Goal: Use online tool/utility: Utilize a website feature to perform a specific function

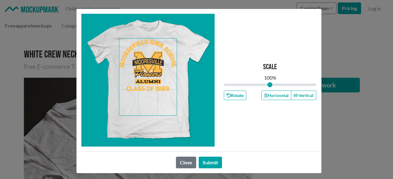
click at [146, 68] on span at bounding box center [148, 77] width 58 height 77
click at [261, 95] on button "Horizontal" at bounding box center [276, 96] width 30 height 10
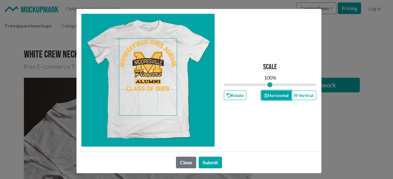
click at [264, 95] on icon "button" at bounding box center [266, 96] width 4 height 4
click at [273, 93] on button "Horizontal" at bounding box center [276, 96] width 30 height 10
drag, startPoint x: 273, startPoint y: 93, endPoint x: 258, endPoint y: 103, distance: 18.4
click at [274, 93] on button "Horizontal" at bounding box center [276, 96] width 30 height 10
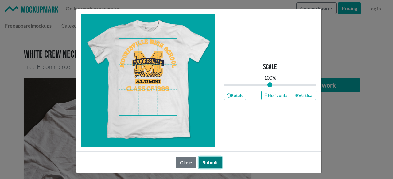
click at [204, 164] on button "Submit" at bounding box center [209, 163] width 23 height 12
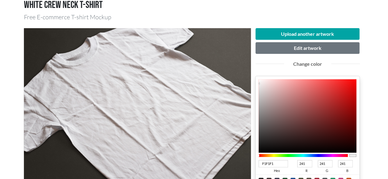
scroll to position [61, 0]
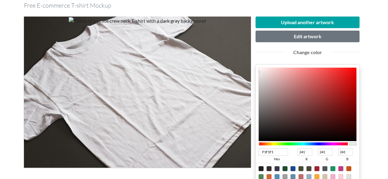
type input "111010"
type input "17"
type input "16"
click at [262, 136] on div at bounding box center [308, 105] width 98 height 74
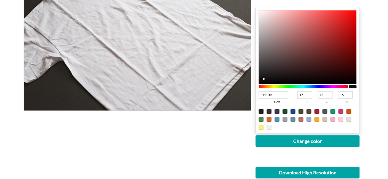
scroll to position [123, 0]
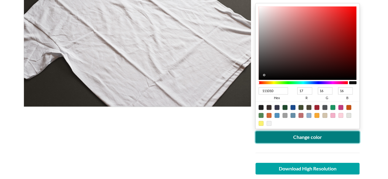
click at [285, 139] on button "Change color" at bounding box center [308, 138] width 104 height 12
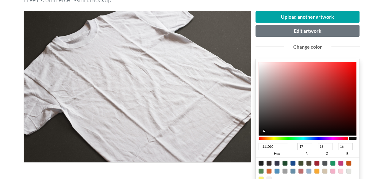
scroll to position [61, 0]
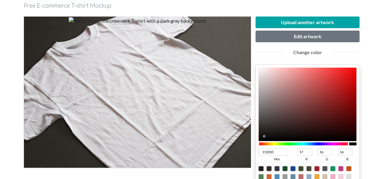
type input "181717"
type input "24"
type input "23"
click at [265, 134] on div at bounding box center [308, 105] width 98 height 74
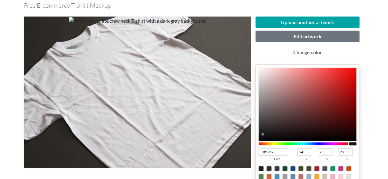
click at [265, 134] on div at bounding box center [308, 105] width 98 height 74
type input "191616"
type input "25"
type input "22"
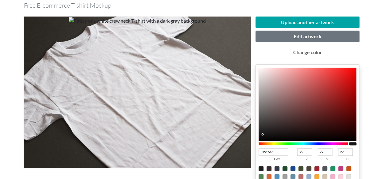
click at [269, 134] on div at bounding box center [308, 105] width 98 height 74
type input "1A1818"
type input "26"
type input "24"
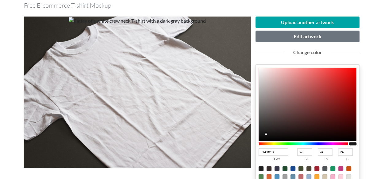
click at [266, 133] on div at bounding box center [308, 105] width 98 height 74
click at [266, 133] on div at bounding box center [265, 133] width 1 height 1
type input "1C1A1A"
type input "28"
type input "26"
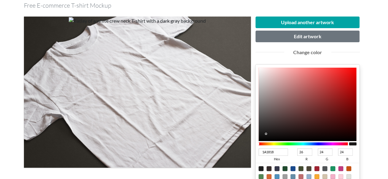
type input "26"
type input "1B1919"
type input "27"
type input "25"
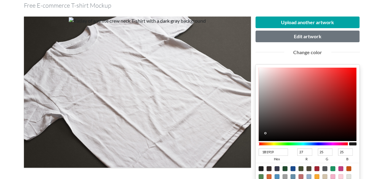
type input "1A1818"
type input "26"
type input "24"
type input "181616"
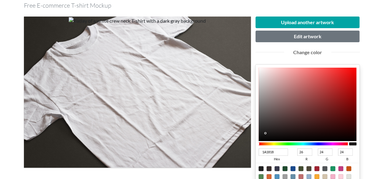
type input "24"
type input "22"
type input "110F0F"
type input "17"
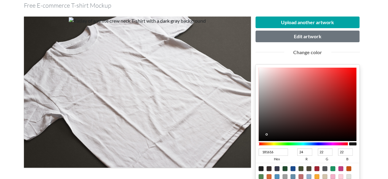
type input "15"
type input "161515"
type input "22"
type input "21"
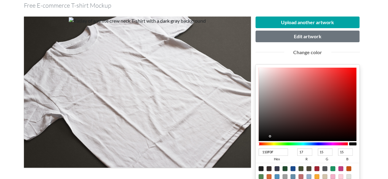
type input "21"
type input "1A1919"
type input "26"
type input "25"
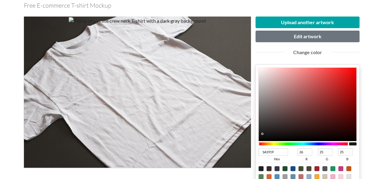
type input "161515"
type input "22"
type input "21"
type input "141313"
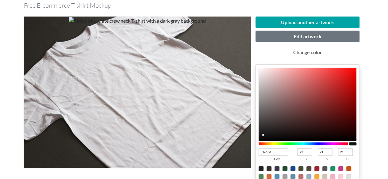
type input "20"
type input "19"
type input "121111"
type input "18"
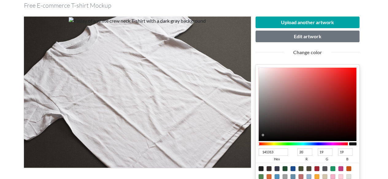
type input "17"
type input "131212"
type input "19"
type input "18"
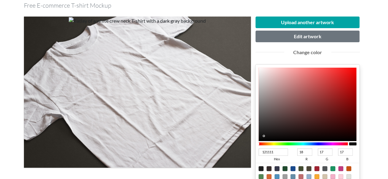
type input "18"
type input "141212"
type input "20"
type input "151313"
type input "21"
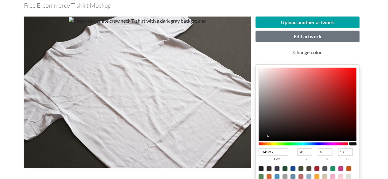
type input "19"
type input "161414"
type input "22"
type input "20"
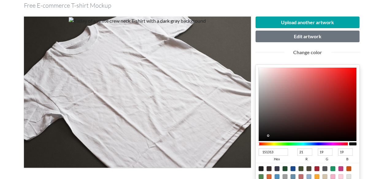
type input "20"
type input "161515"
type input "21"
type input "161414"
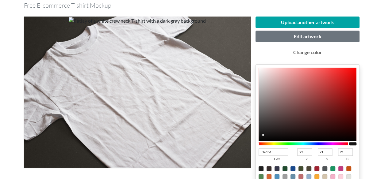
type input "20"
type input "151313"
type input "21"
type input "19"
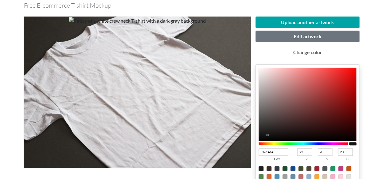
type input "19"
type input "141212"
type input "20"
type input "18"
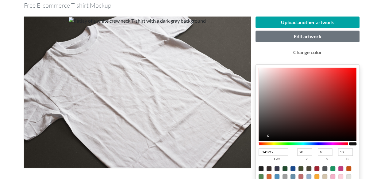
click at [267, 135] on div at bounding box center [308, 105] width 98 height 74
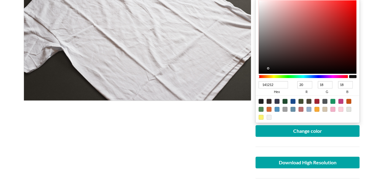
scroll to position [184, 0]
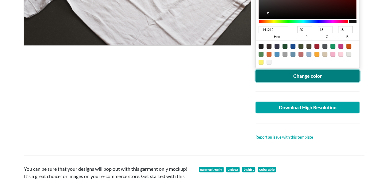
click at [311, 71] on button "Change color" at bounding box center [308, 76] width 104 height 12
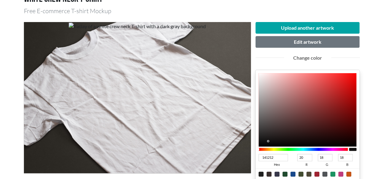
scroll to position [61, 0]
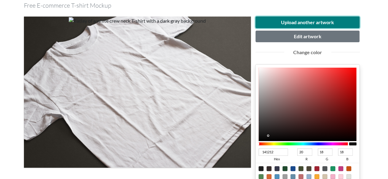
click at [300, 24] on button "Upload another artwork" at bounding box center [308, 23] width 104 height 12
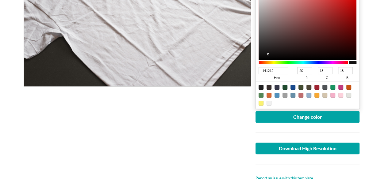
scroll to position [184, 0]
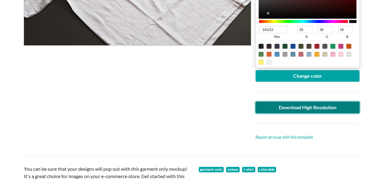
click at [300, 103] on link "Download High Resolution" at bounding box center [308, 108] width 104 height 12
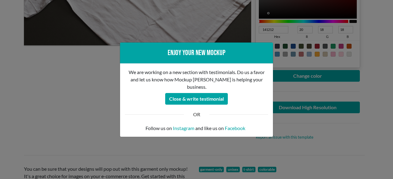
click at [79, 78] on div "Enjoy your new mockup We are working on a new section with testimonials. Do us …" at bounding box center [196, 89] width 393 height 179
